Goal: Task Accomplishment & Management: Complete application form

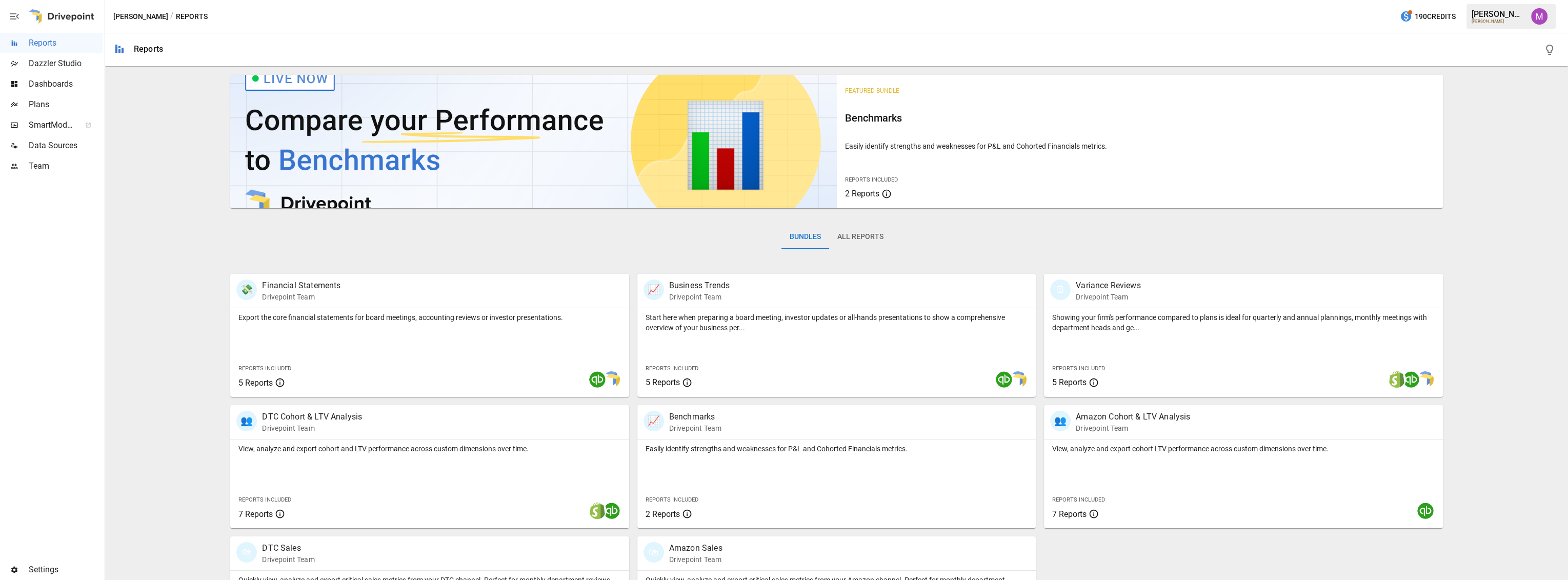
click at [26, 97] on div "Plans" at bounding box center [51, 104] width 102 height 21
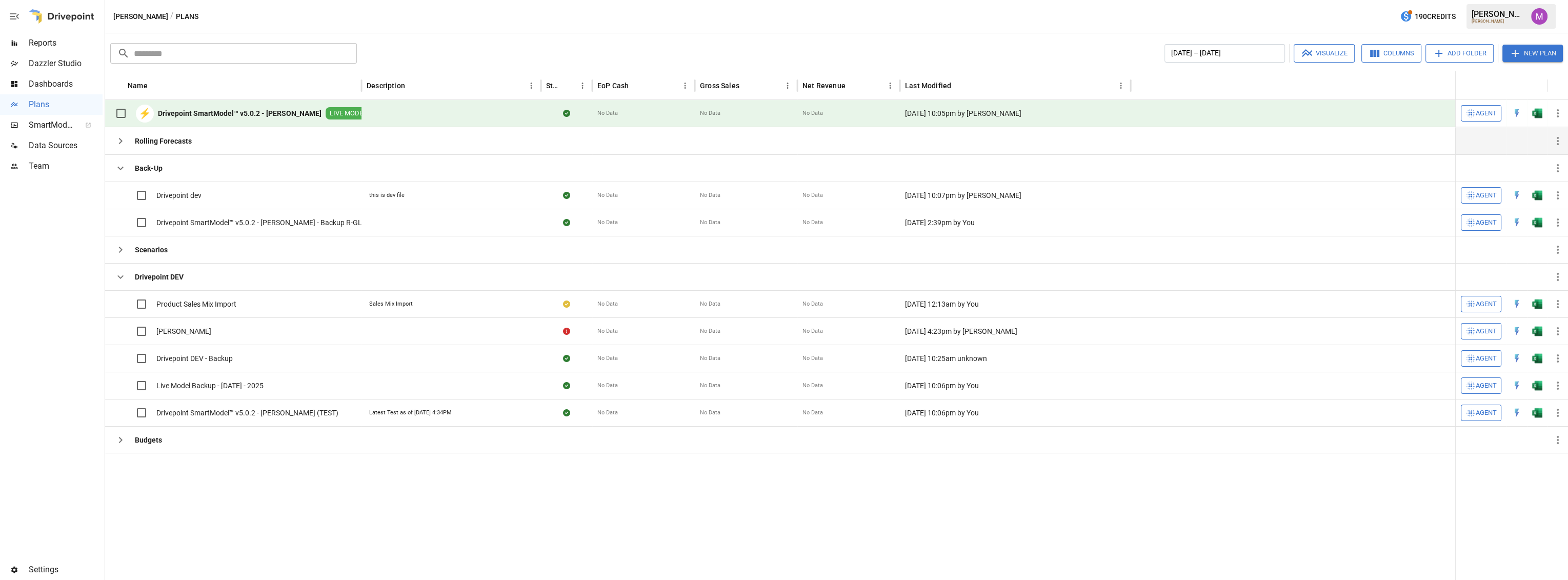
click at [123, 142] on icon "button" at bounding box center [120, 141] width 12 height 12
click at [117, 165] on icon "button" at bounding box center [120, 167] width 12 height 12
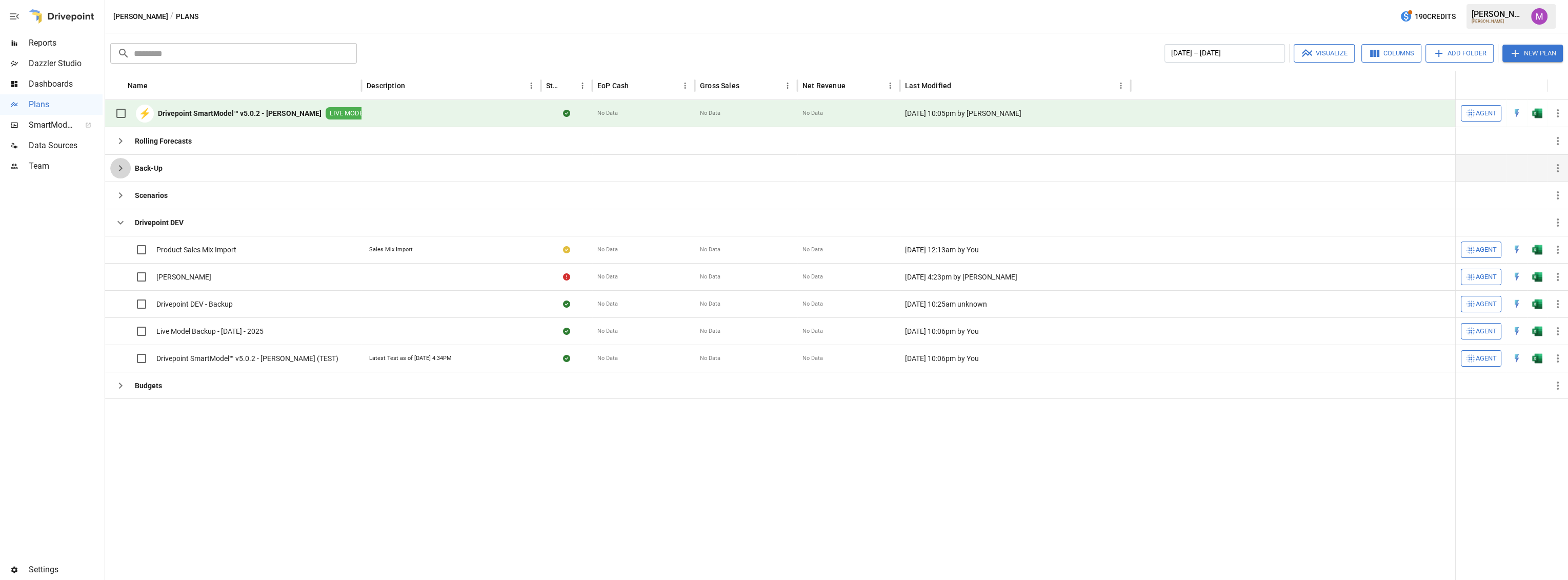
click at [117, 165] on icon "button" at bounding box center [120, 167] width 12 height 12
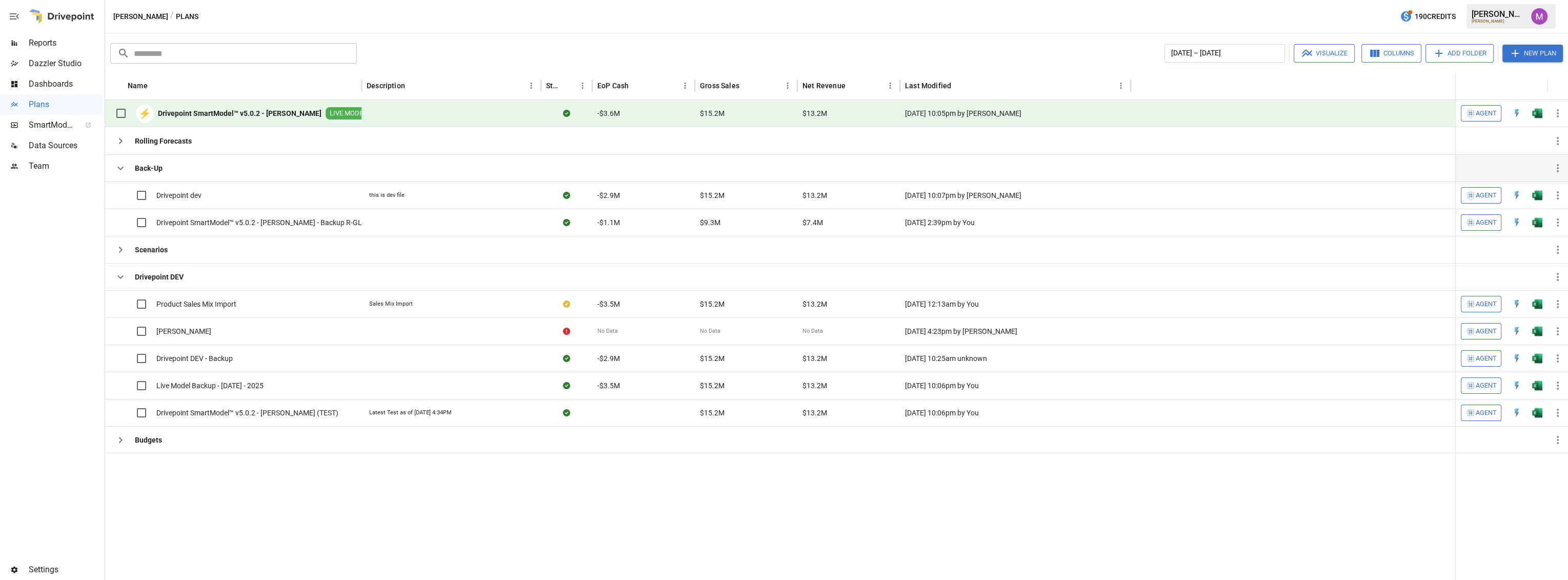
click at [1516, 46] on button "New Plan" at bounding box center [1533, 53] width 60 height 17
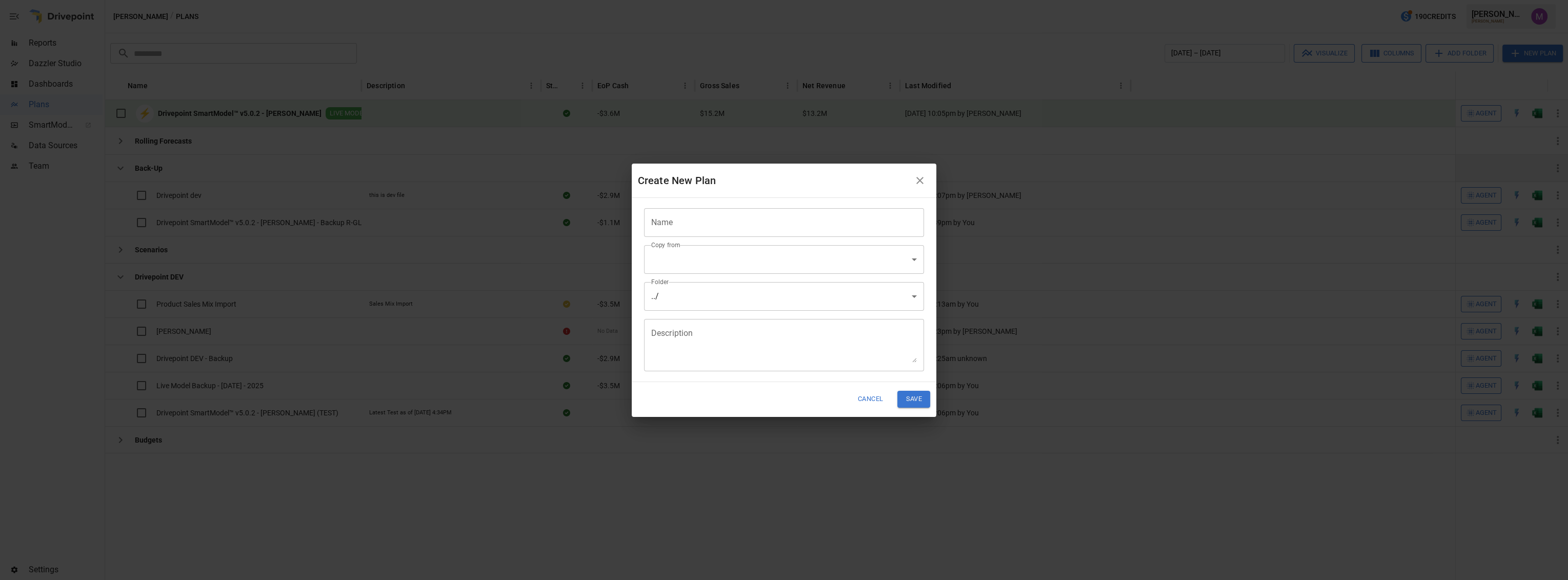
click at [745, 229] on input "Name" at bounding box center [784, 222] width 280 height 29
click at [742, 216] on input "Name" at bounding box center [784, 222] width 280 height 29
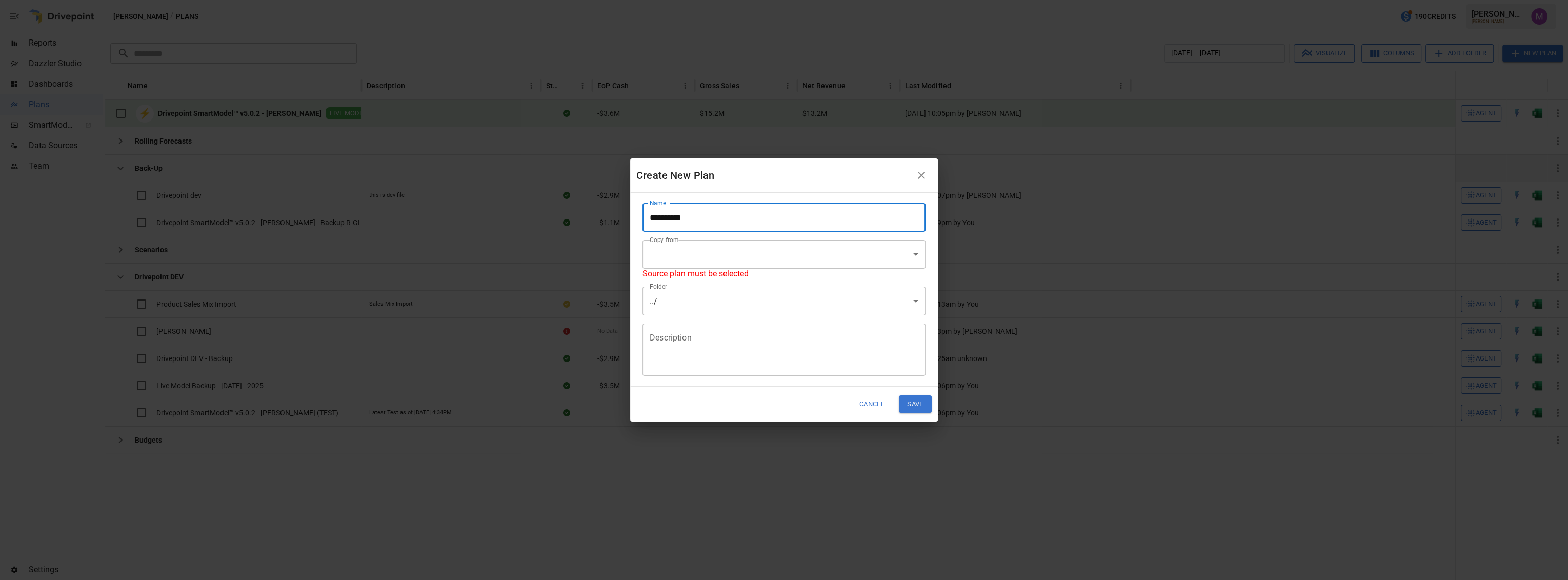
type input "**********"
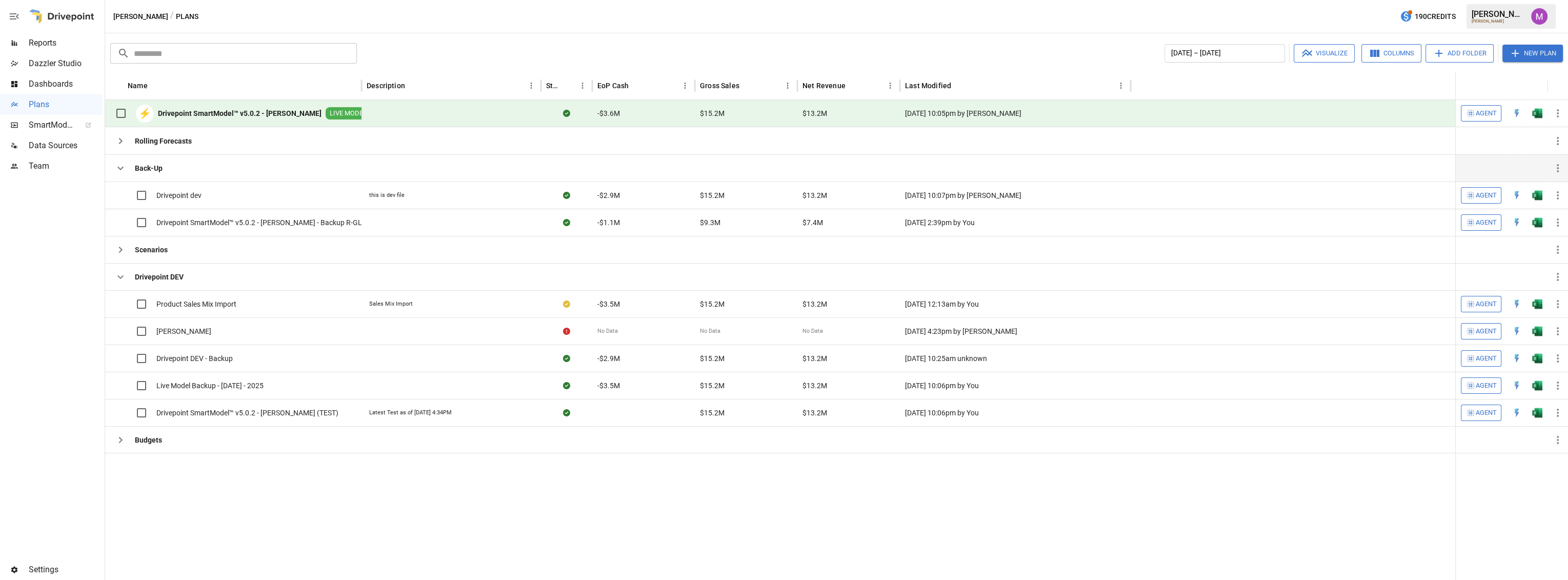
drag, startPoint x: 428, startPoint y: 111, endPoint x: 151, endPoint y: 120, distance: 277.1
click at [152, 120] on div "⚡ Drivepoint SmartModel™ v5.0.2 - [PERSON_NAME] LIVE MODEL -$3.6M $15.2M $13.2M…" at bounding box center [836, 113] width 1463 height 27
drag, startPoint x: 158, startPoint y: 116, endPoint x: 313, endPoint y: 119, distance: 155.0
click at [313, 119] on div "⚡ Drivepoint SmartModel™ v5.0.2 - [PERSON_NAME] LIVE MODEL" at bounding box center [241, 113] width 261 height 21
copy div "Drivepoint SmartModel™ v5.0.2 - [PERSON_NAME]"
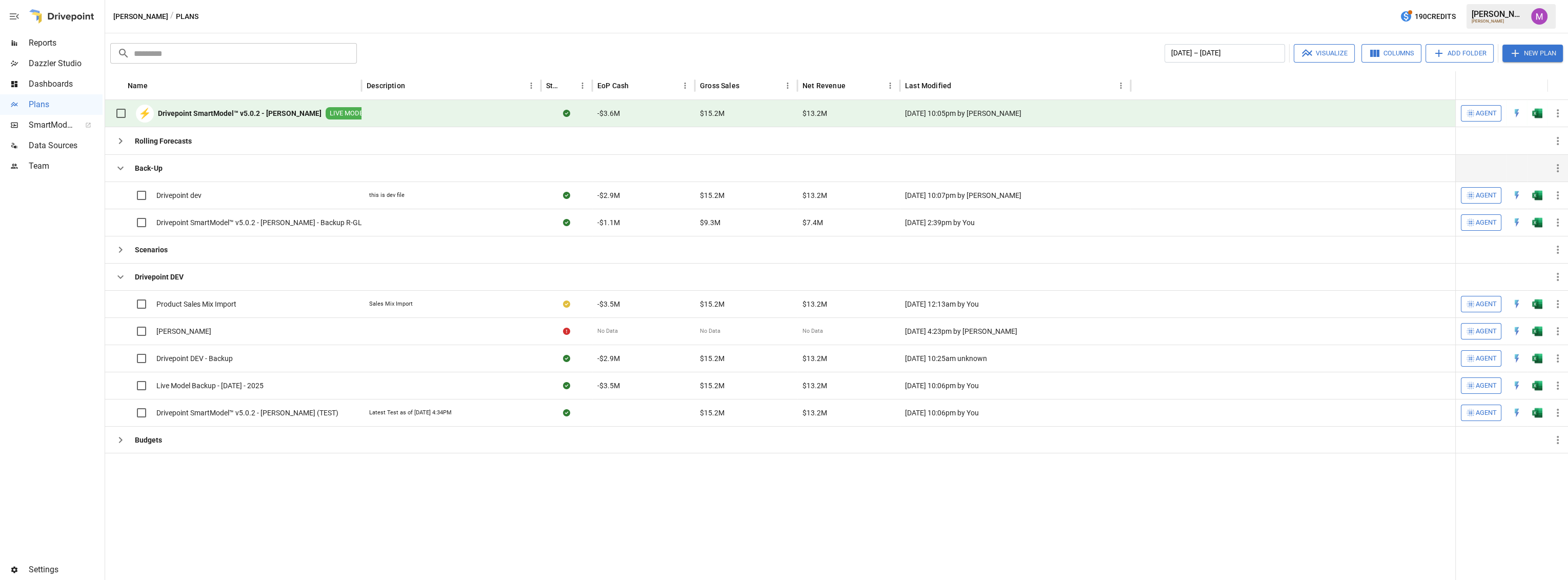
drag, startPoint x: 389, startPoint y: 108, endPoint x: 250, endPoint y: 111, distance: 139.0
click at [250, 111] on div "⚡ Drivepoint SmartModel™ v5.0.2 - [PERSON_NAME] LIVE MODEL -$3.6M $15.2M $13.2M…" at bounding box center [836, 113] width 1463 height 27
drag, startPoint x: 302, startPoint y: 113, endPoint x: 157, endPoint y: 123, distance: 145.3
click at [157, 123] on div "⚡ Drivepoint SmartModel™ v5.0.2 - [PERSON_NAME] LIVE MODEL" at bounding box center [241, 113] width 261 height 21
copy b "Drivepoint SmartModel™ v5.0.2 - [PERSON_NAME]"
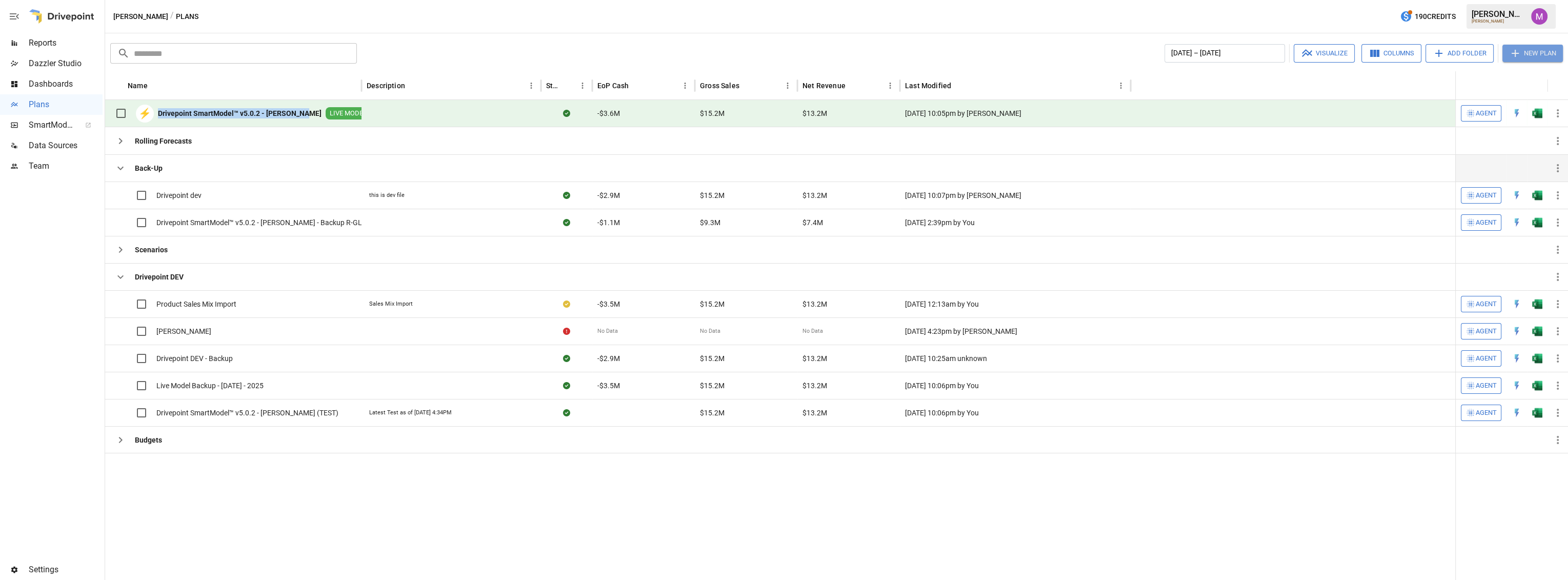
click at [1527, 51] on button "New Plan" at bounding box center [1533, 53] width 60 height 17
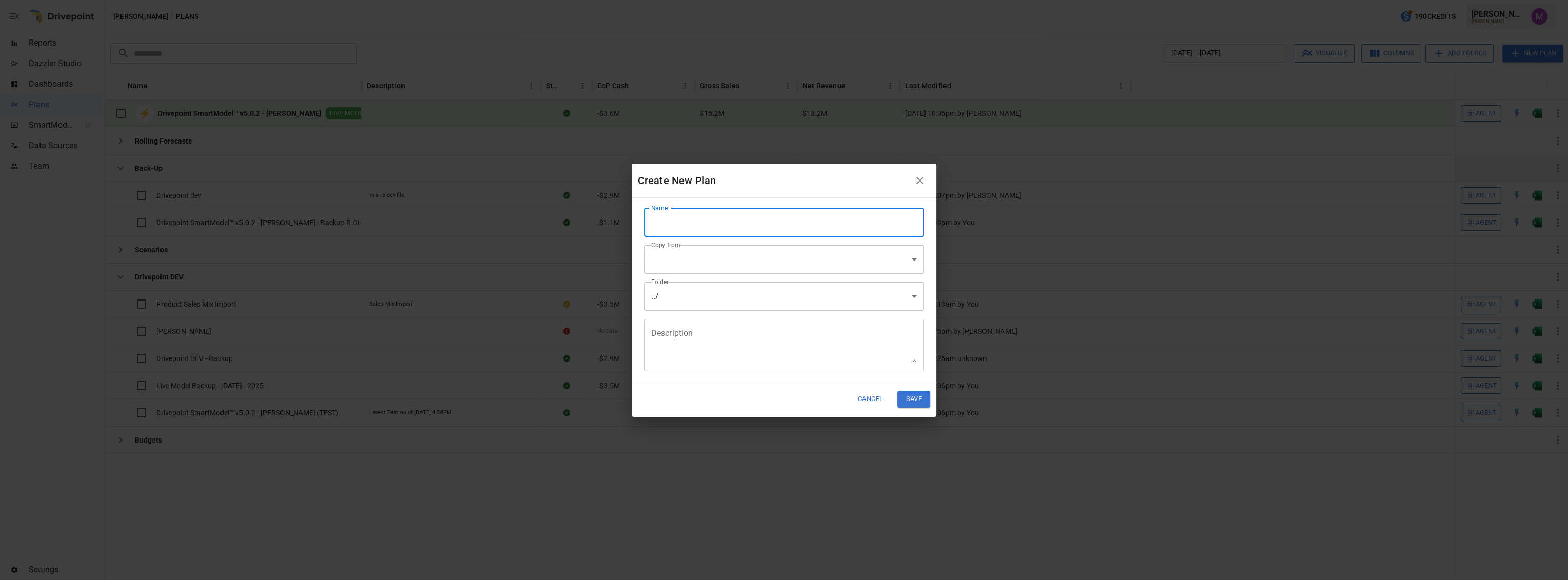
click at [671, 235] on input "Name" at bounding box center [784, 222] width 280 height 29
paste input "**********"
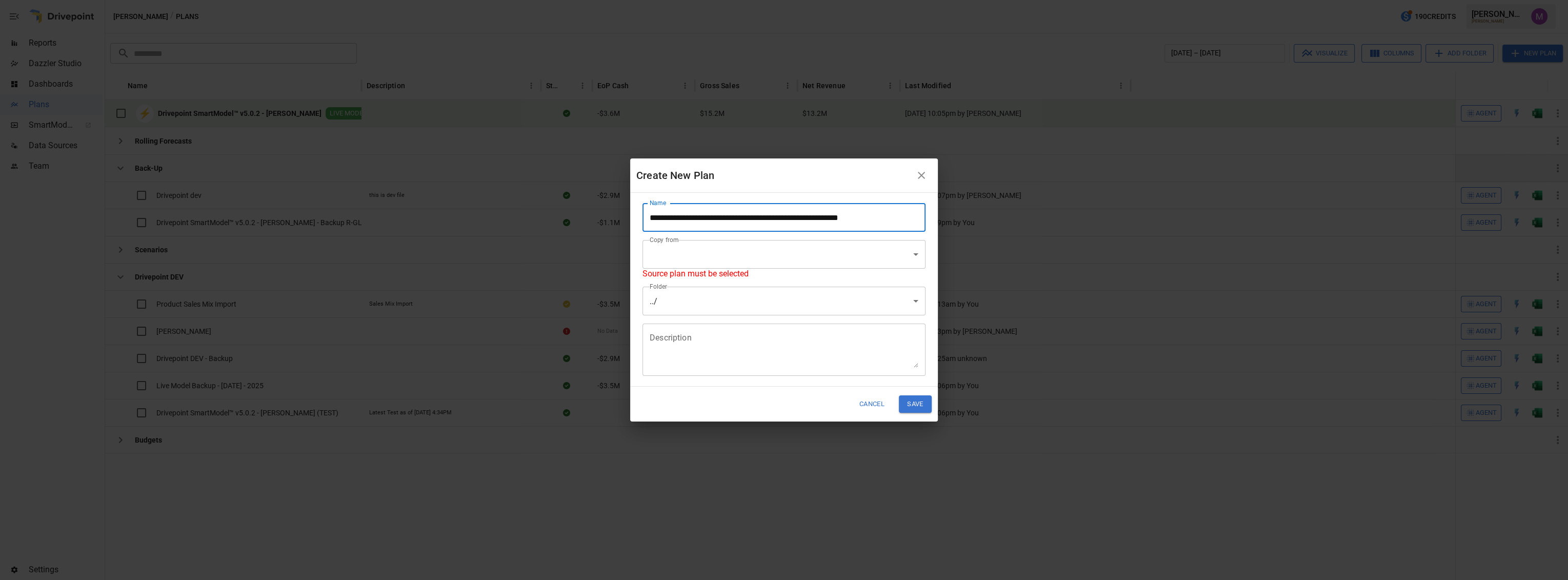
type input "**********"
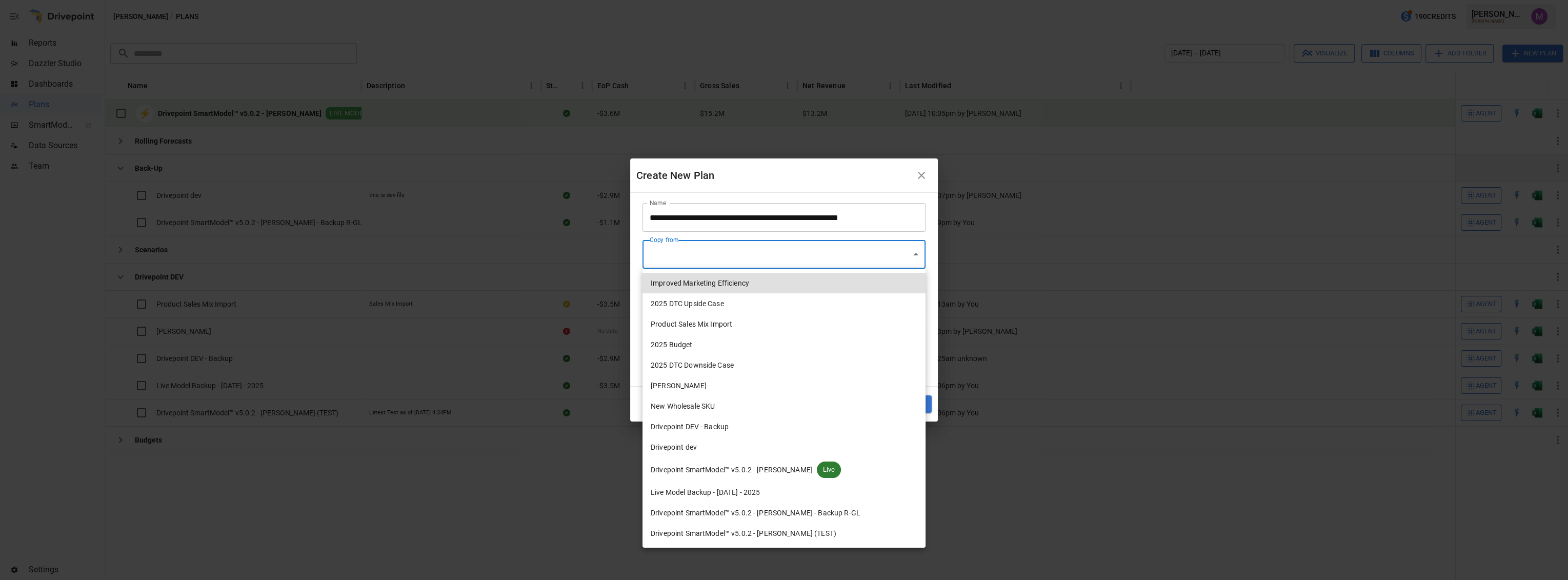
click at [841, 0] on body "Reports Dazzler Studio Dashboards Plans SmartModel ™ Data Sources Team Settings…" at bounding box center [784, 0] width 1568 height 0
click at [759, 472] on span "Drivepoint SmartModel™ v5.0.2 - [PERSON_NAME]" at bounding box center [732, 469] width 162 height 11
type input "**********"
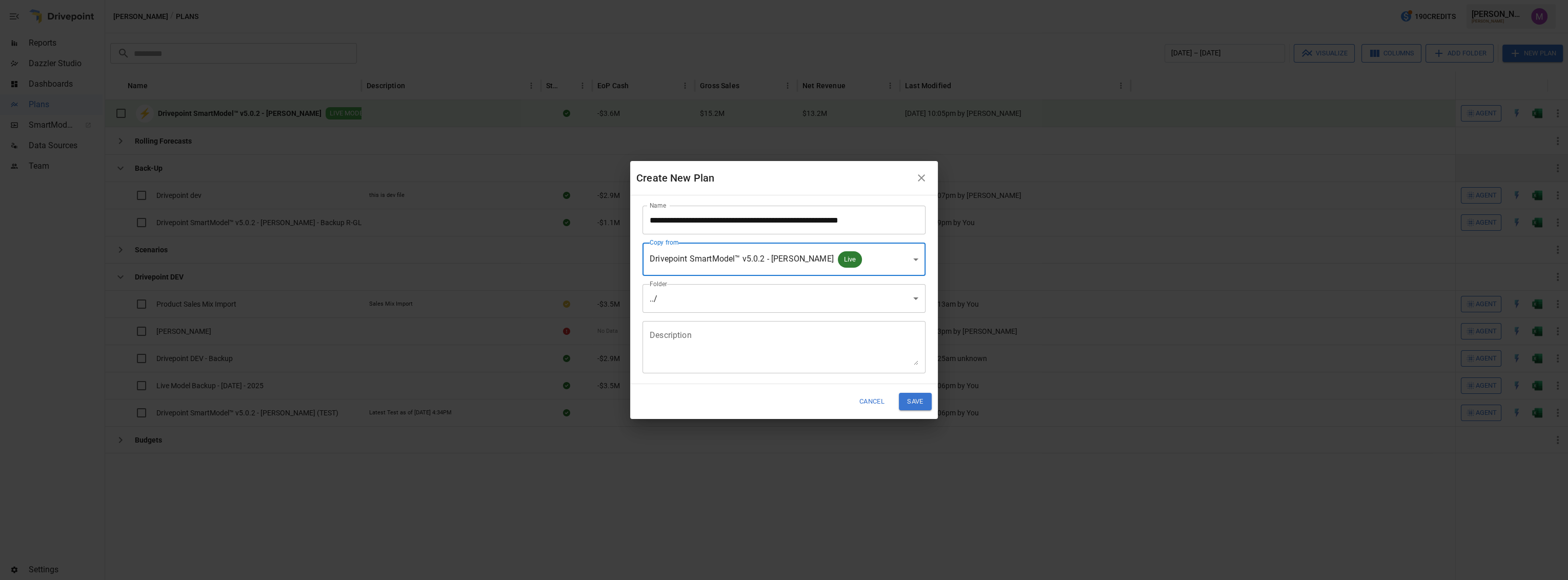
click at [697, 0] on body "Reports Dazzler Studio Dashboards Plans SmartModel ™ Data Sources Team Settings…" at bounding box center [784, 0] width 1568 height 0
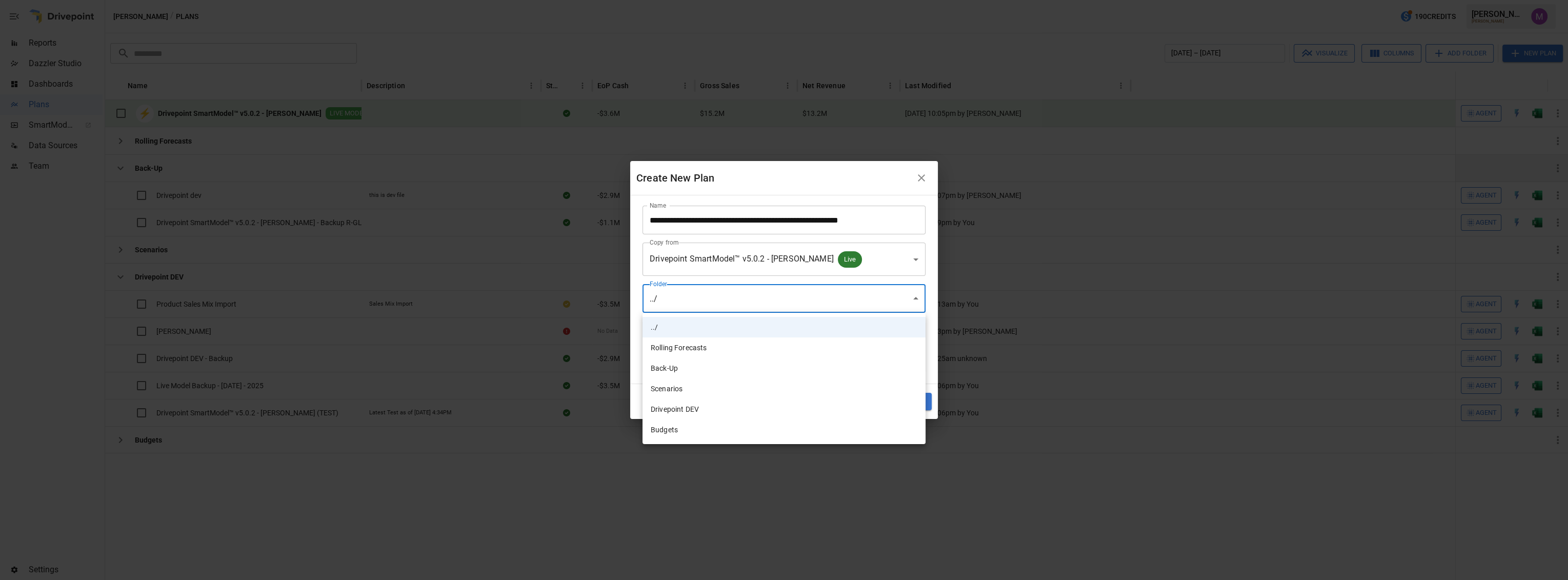
click at [677, 367] on li "Back-Up" at bounding box center [784, 368] width 283 height 21
type input "**********"
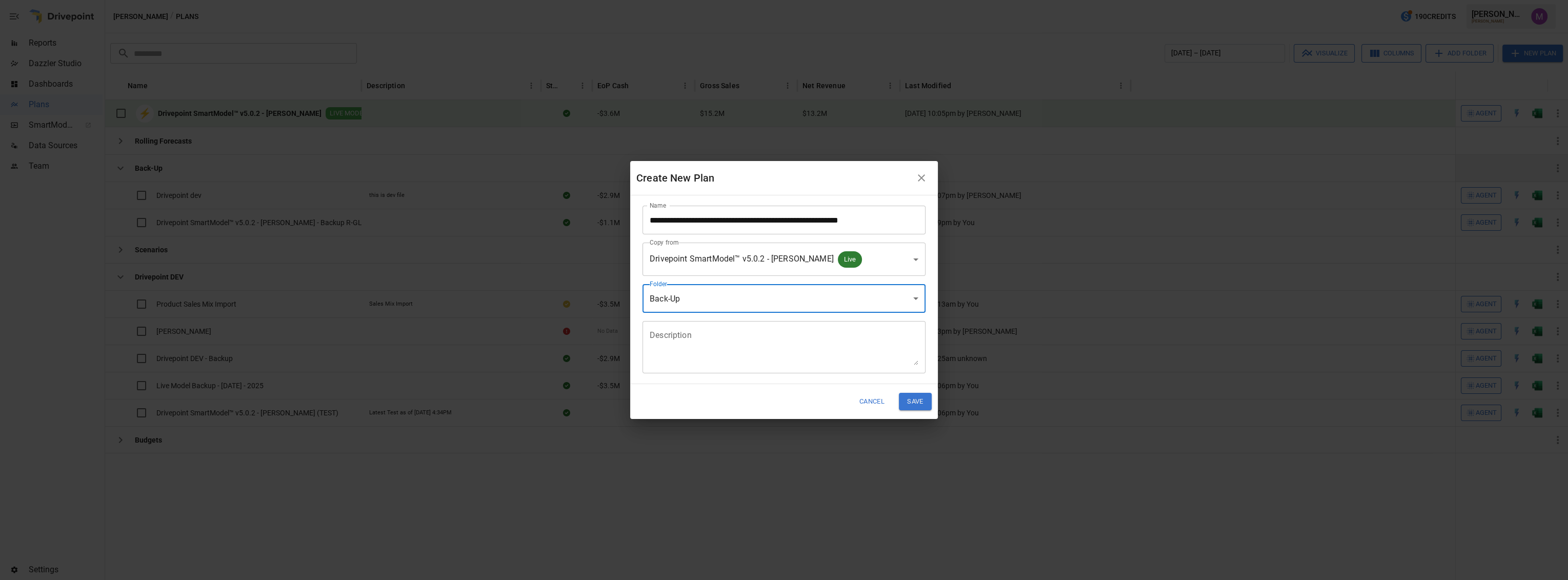
click at [701, 371] on div "* Description" at bounding box center [784, 347] width 283 height 52
click at [910, 403] on button "Save" at bounding box center [916, 401] width 33 height 17
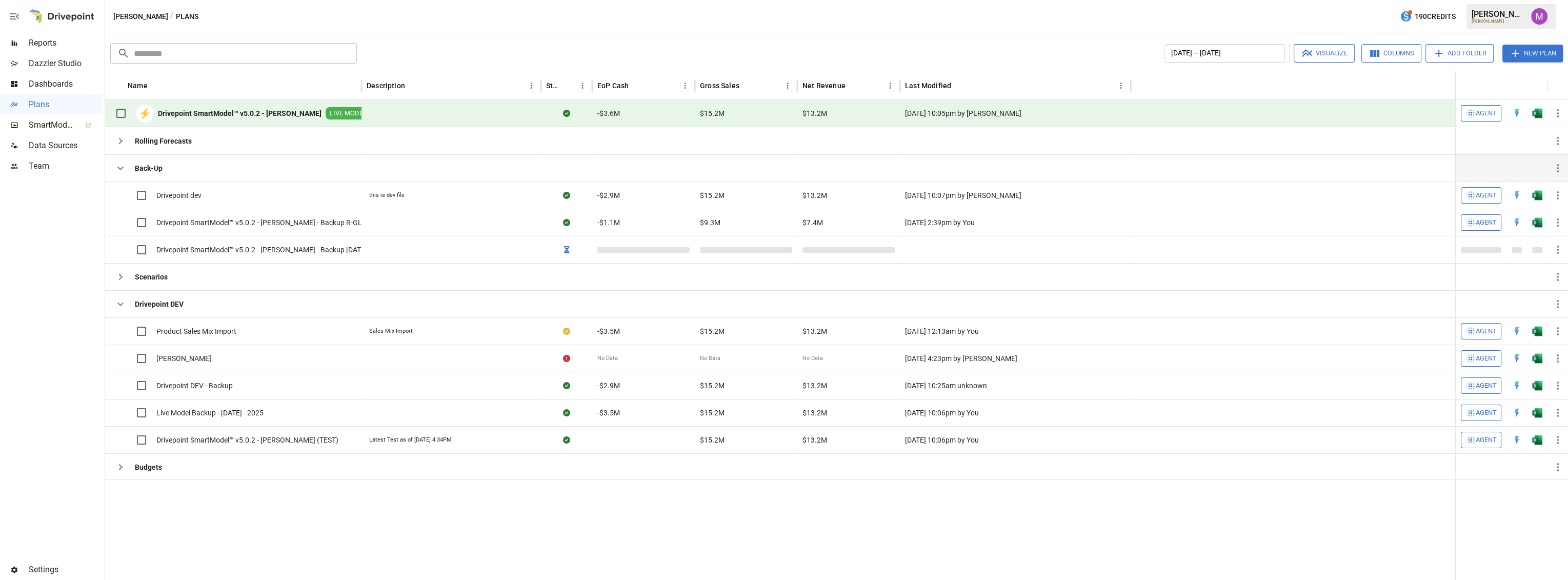
click at [261, 113] on b "Drivepoint SmartModel™ v5.0.2 - [PERSON_NAME]" at bounding box center [240, 113] width 163 height 10
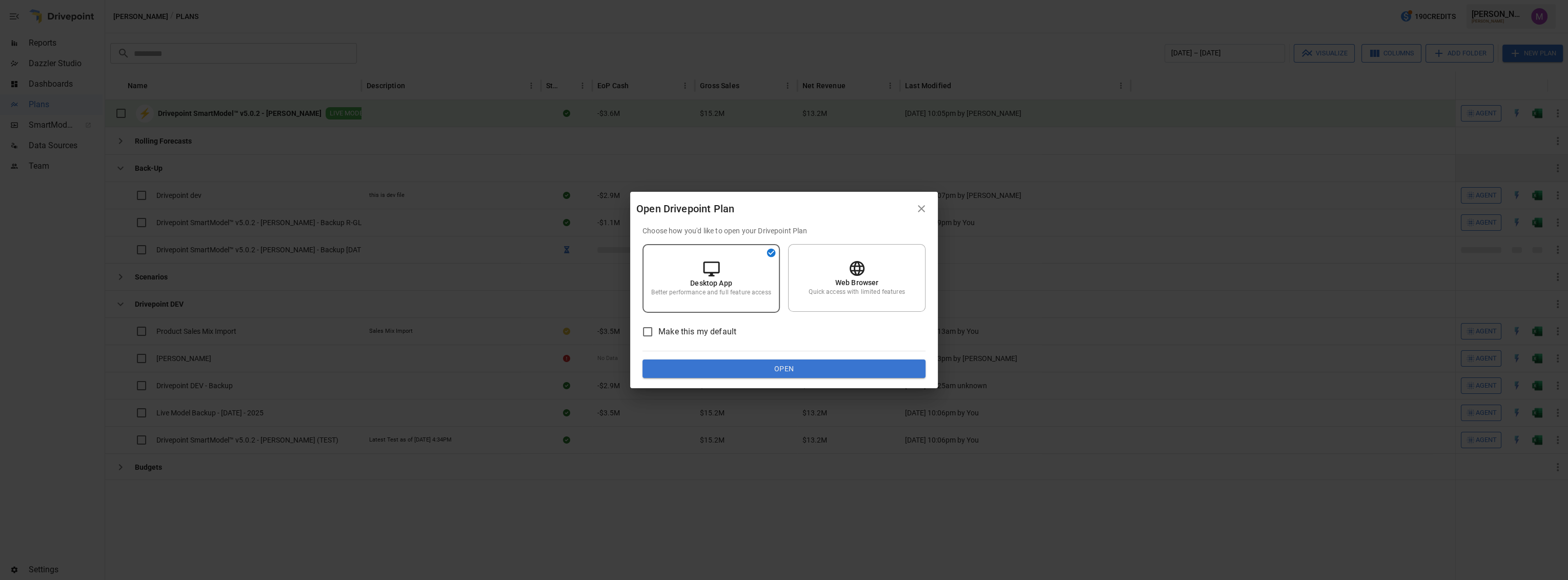
click at [757, 371] on button "Open" at bounding box center [784, 369] width 283 height 18
